Goal: Task Accomplishment & Management: Complete application form

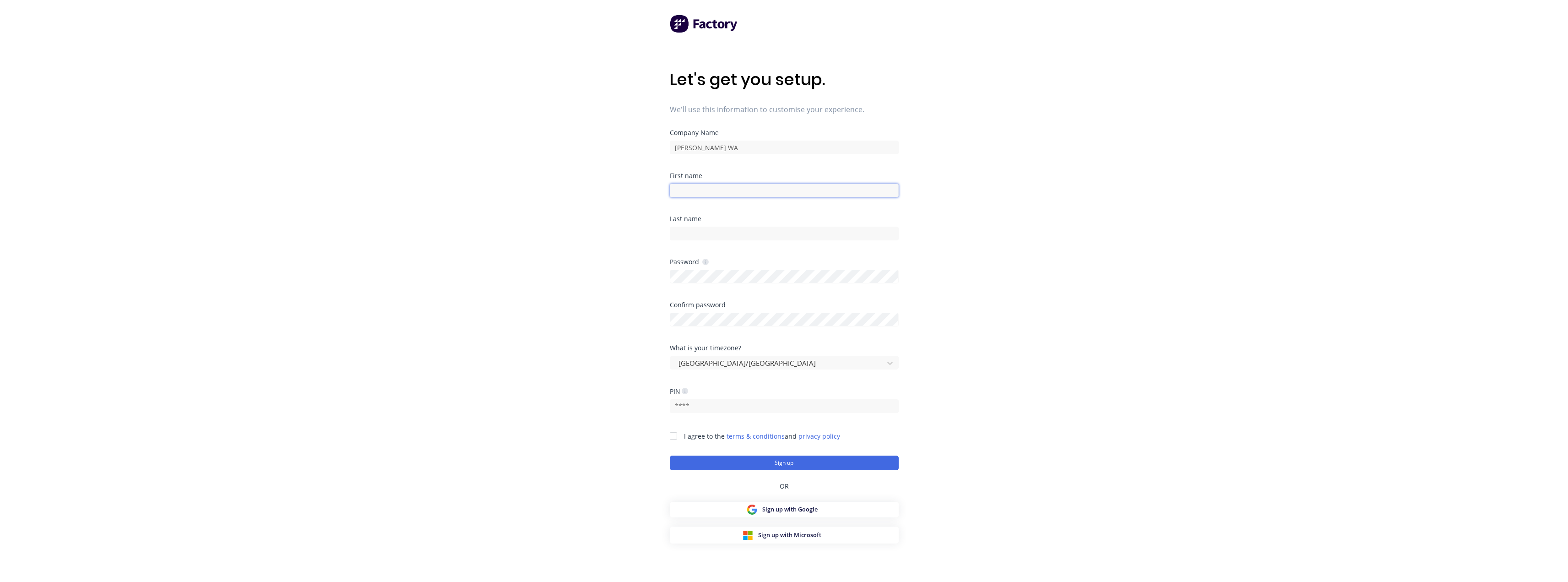
click at [742, 192] on input at bounding box center [784, 190] width 229 height 13
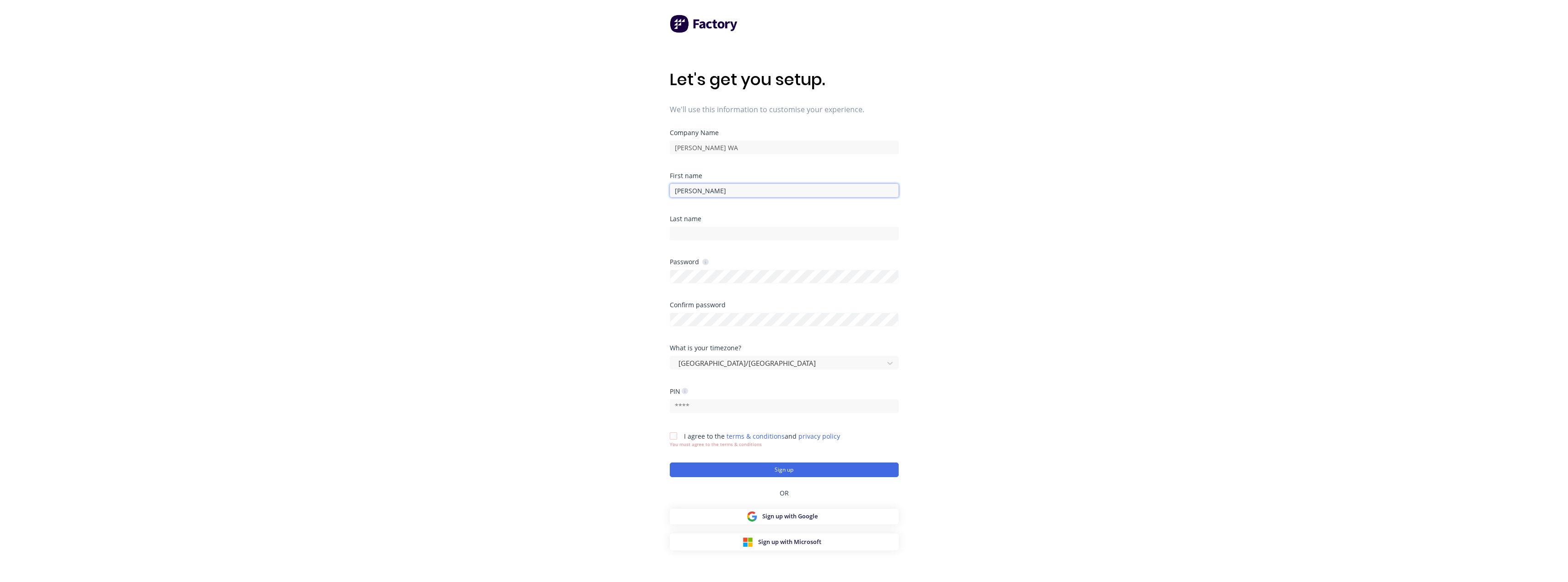
type input "[PERSON_NAME]"
click at [692, 409] on input "text" at bounding box center [784, 406] width 229 height 13
type input "4758"
click at [675, 436] on div at bounding box center [674, 436] width 18 height 18
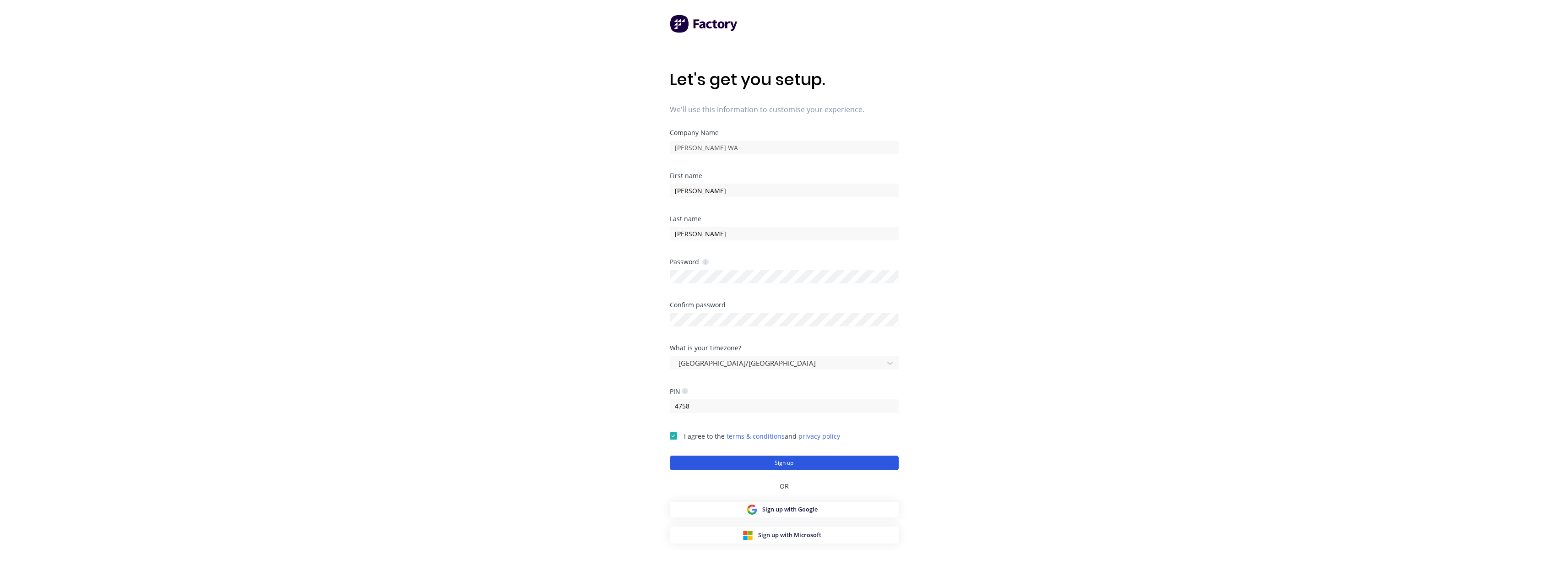
click at [789, 466] on button "Sign up" at bounding box center [784, 463] width 229 height 15
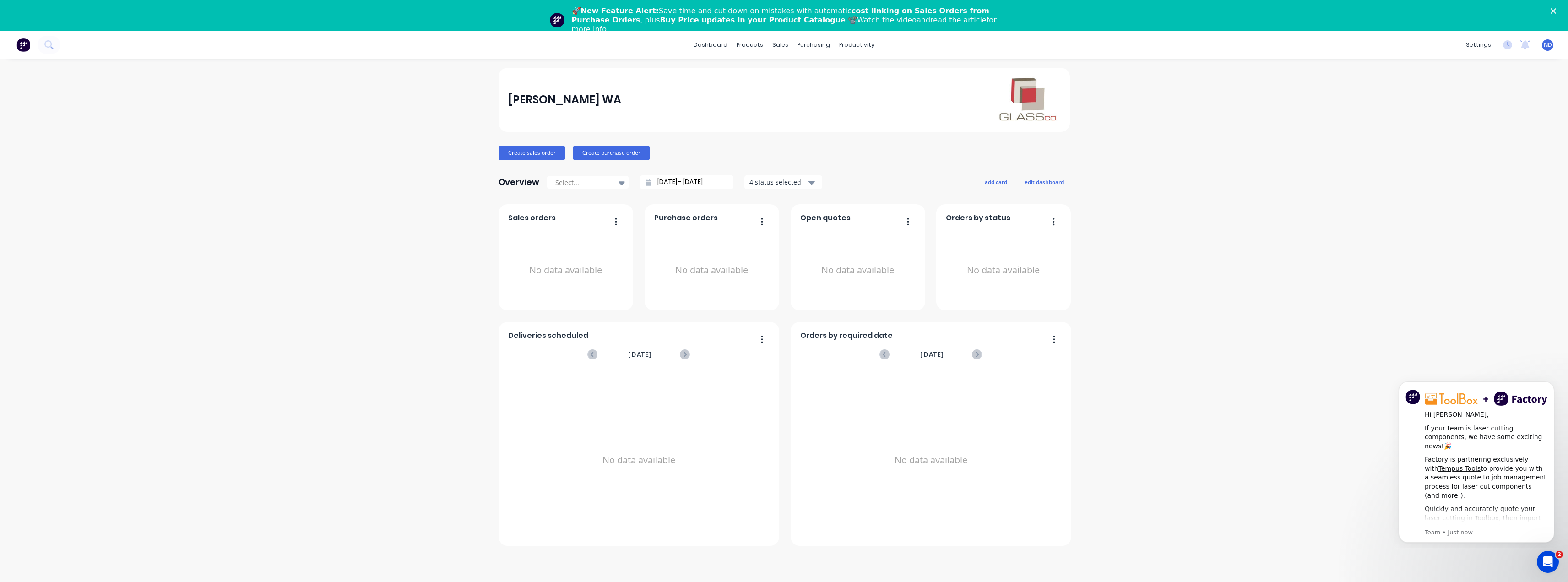
click at [23, 44] on img at bounding box center [23, 45] width 13 height 13
click at [1556, 9] on polygon "Close" at bounding box center [1553, 10] width 6 height 6
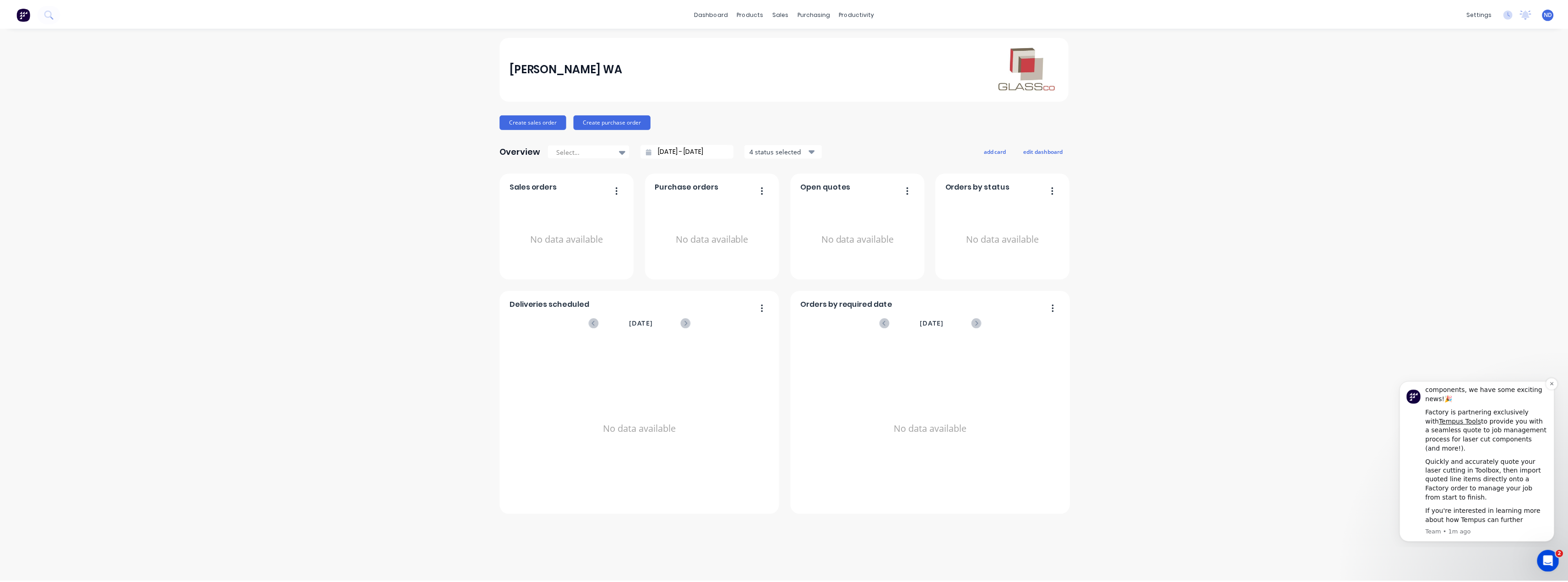
scroll to position [47, 0]
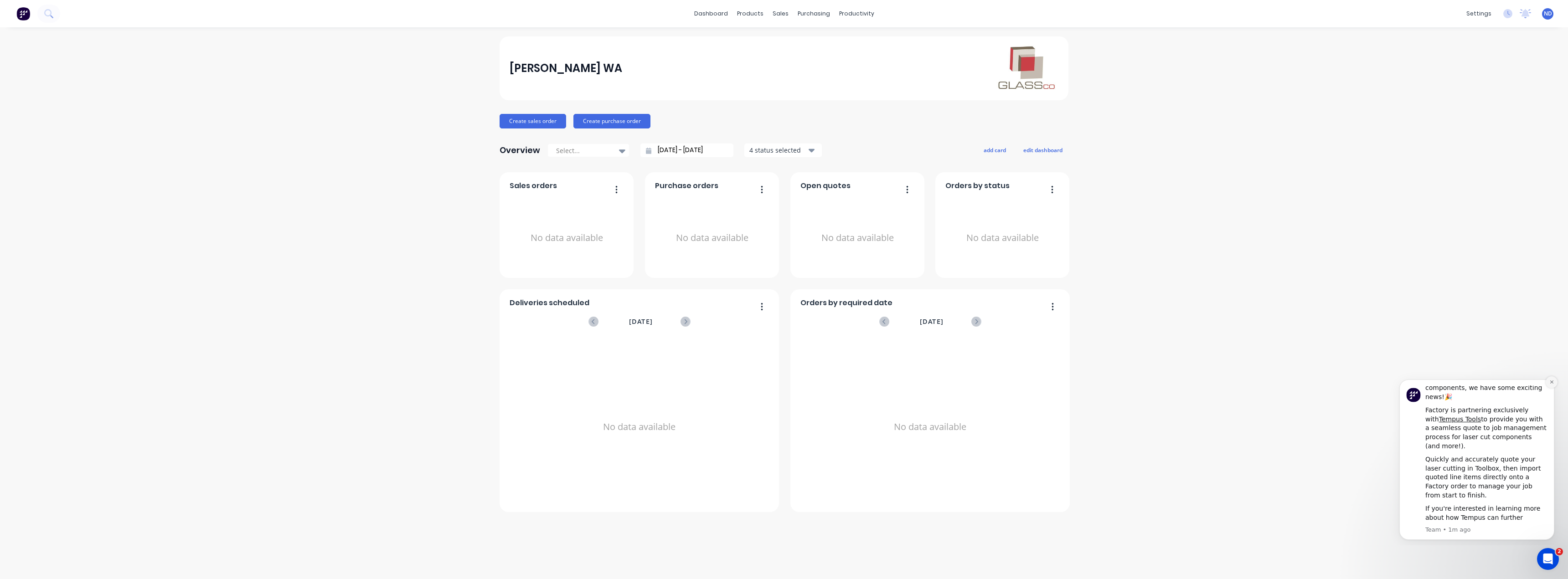
drag, startPoint x: 1553, startPoint y: 383, endPoint x: 2944, endPoint y: 757, distance: 1440.4
click at [1553, 383] on icon "Dismiss notification" at bounding box center [1552, 382] width 5 height 5
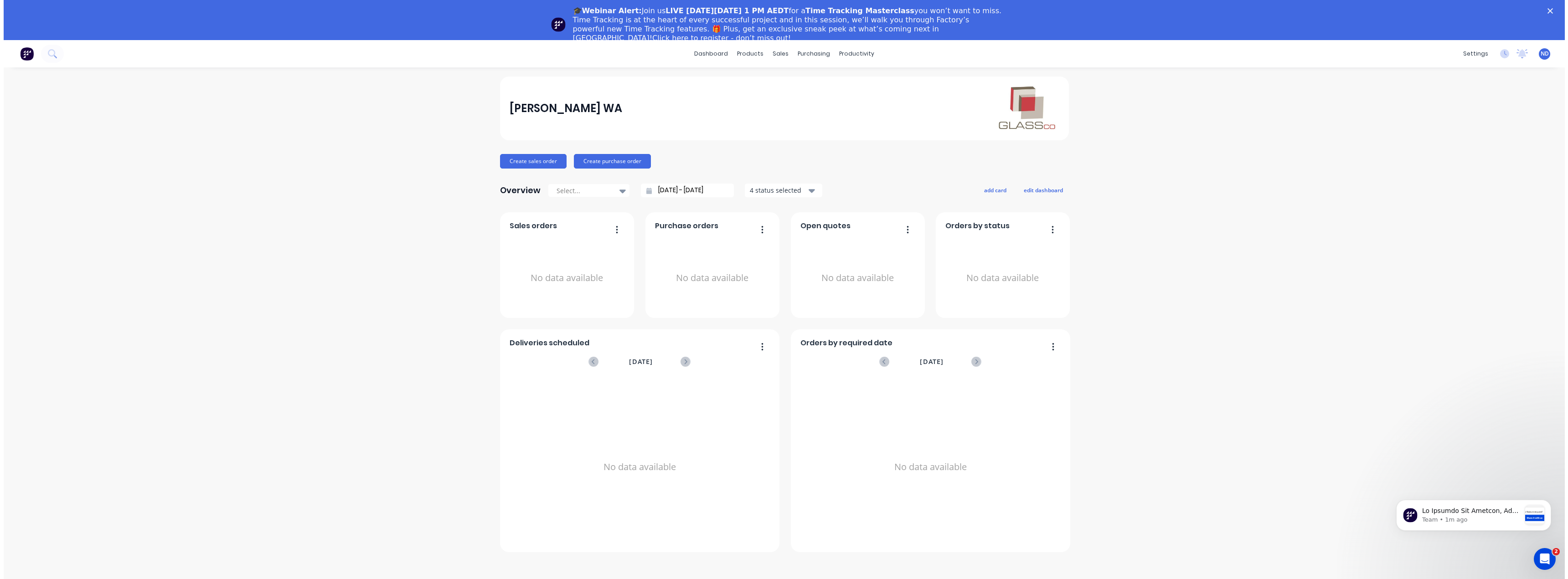
scroll to position [0, 0]
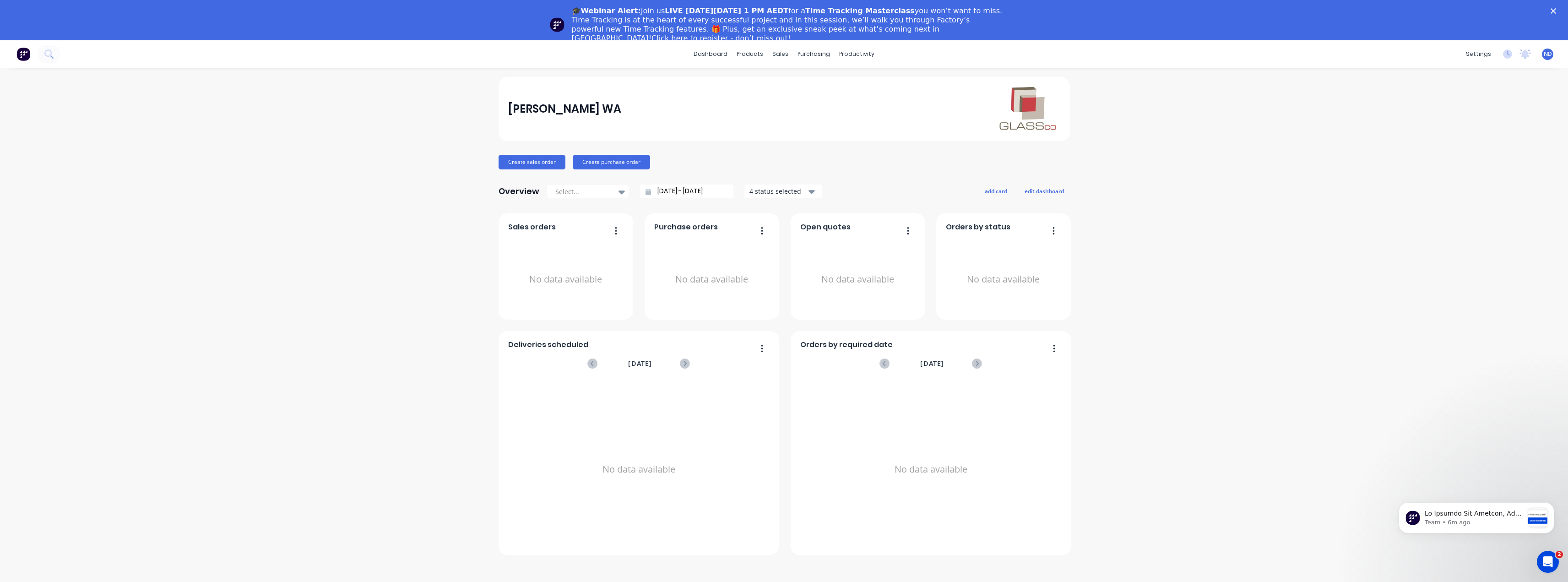
click at [1556, 12] on div "🎓Webinar Alert: Join us LIVE on Thursday, October 16 at 1 PM AEDT for a Time Tr…" at bounding box center [784, 24] width 1568 height 42
click at [1556, 10] on polygon "Close" at bounding box center [1553, 10] width 6 height 6
